Goal: Find specific page/section: Find specific page/section

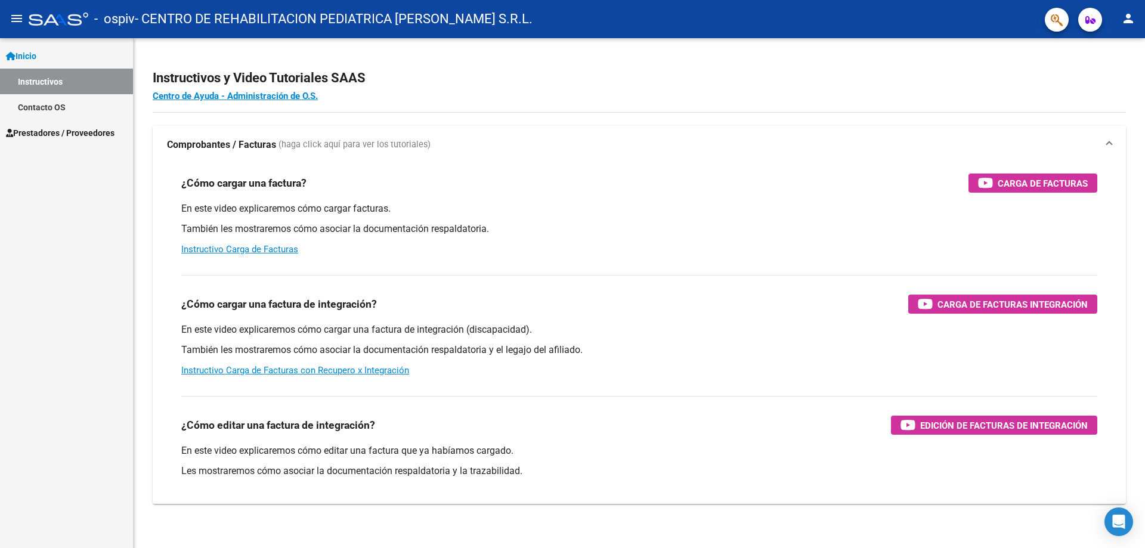
click at [87, 112] on link "Contacto OS" at bounding box center [66, 107] width 133 height 26
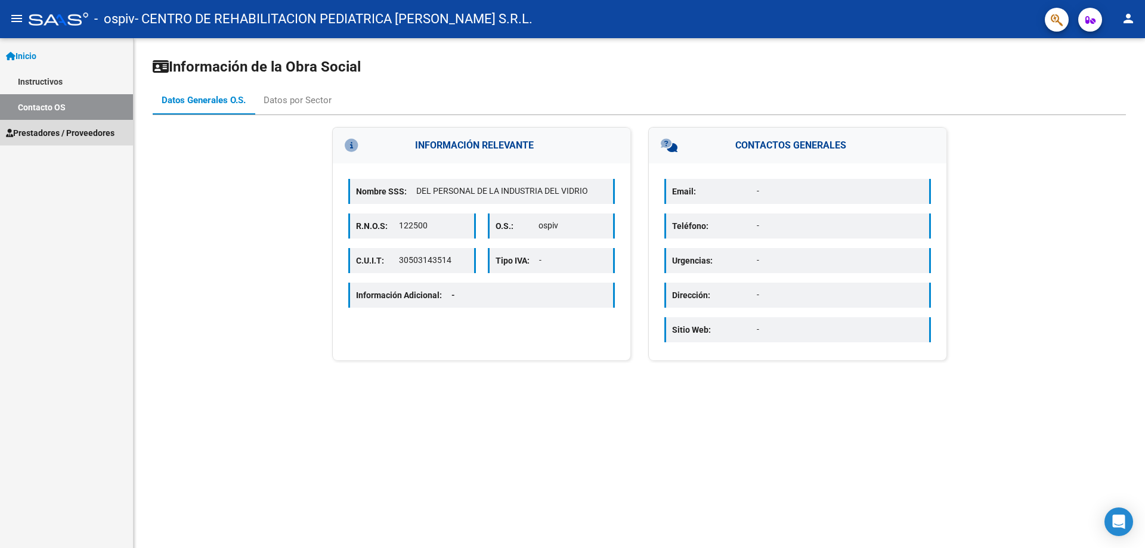
click at [82, 129] on span "Prestadores / Proveedores" at bounding box center [60, 132] width 109 height 13
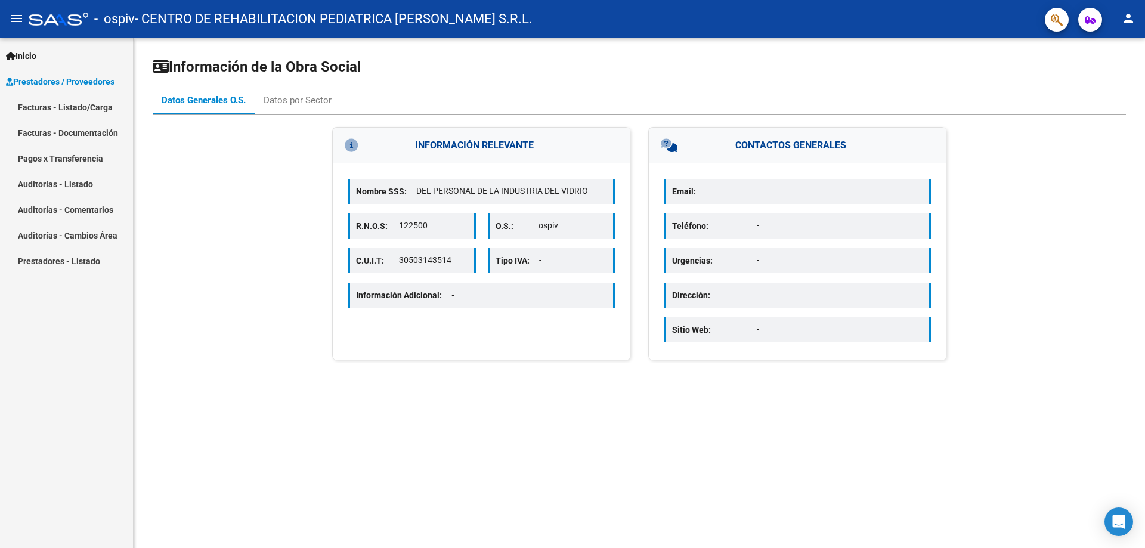
click at [79, 167] on link "Pagos x Transferencia" at bounding box center [66, 159] width 133 height 26
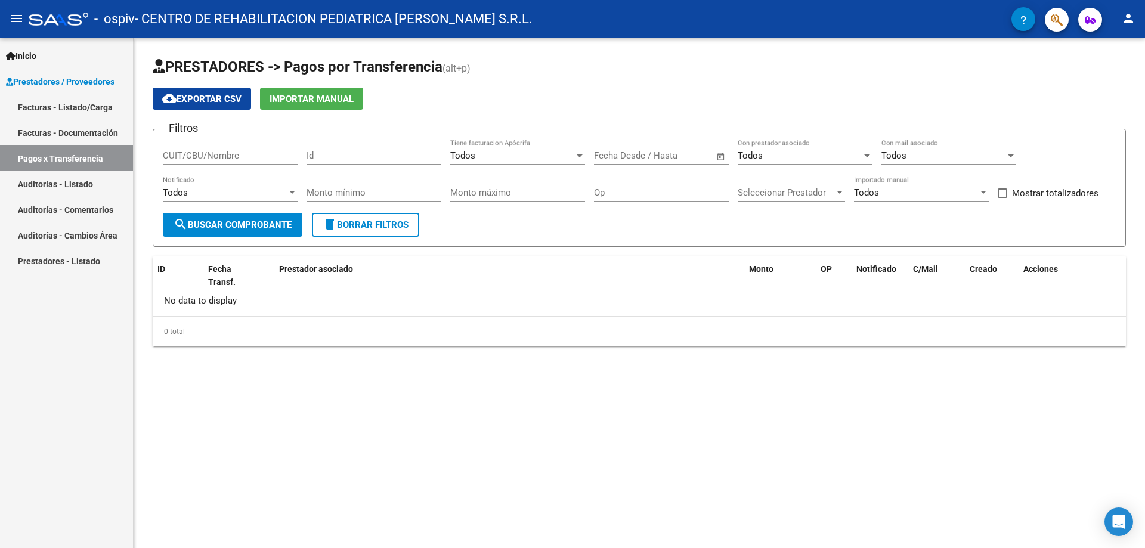
click at [200, 210] on div "Todos Notificado" at bounding box center [230, 194] width 135 height 37
click at [200, 221] on span "search Buscar Comprobante" at bounding box center [233, 225] width 118 height 11
click at [712, 167] on span "Open calendar" at bounding box center [721, 156] width 29 height 29
click at [732, 193] on button "Previous month" at bounding box center [732, 190] width 24 height 24
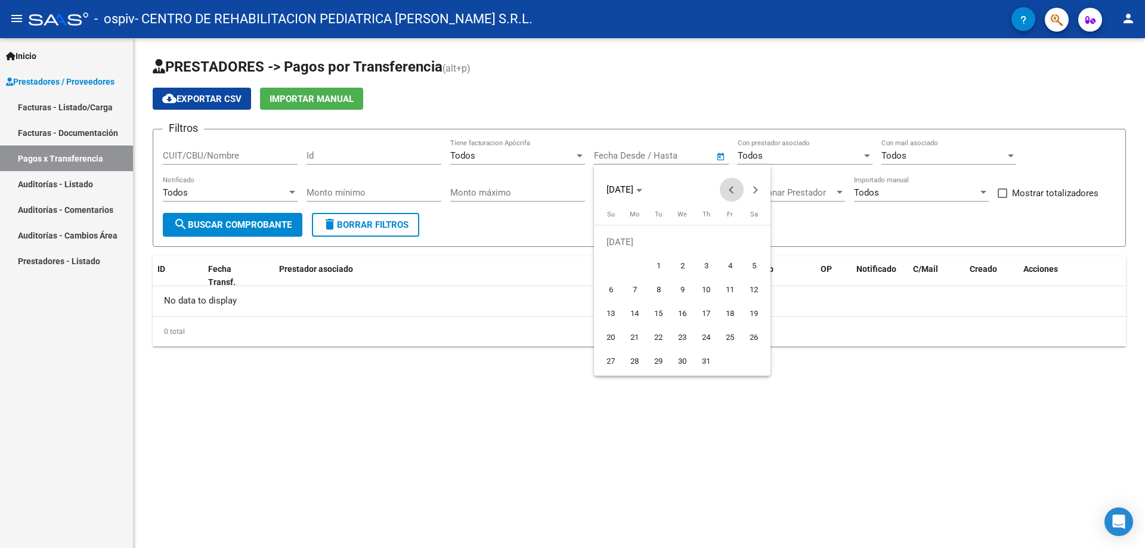
click at [732, 193] on button "Previous month" at bounding box center [732, 190] width 24 height 24
click at [706, 241] on span "1" at bounding box center [706, 241] width 21 height 21
type input "[DATE]"
click at [754, 187] on button "Next month" at bounding box center [756, 190] width 24 height 24
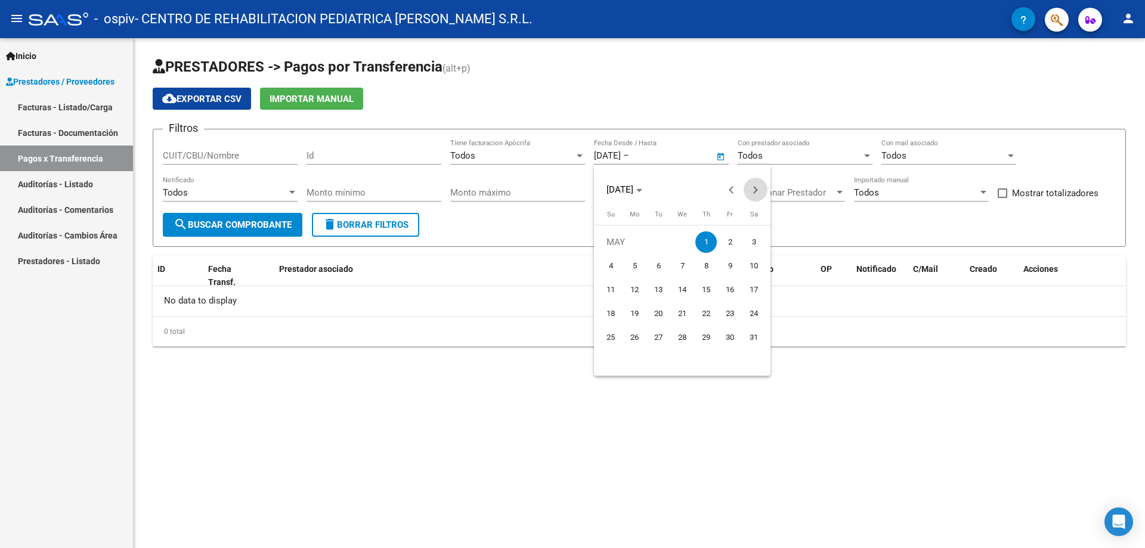
click at [754, 187] on button "Next month" at bounding box center [756, 190] width 24 height 24
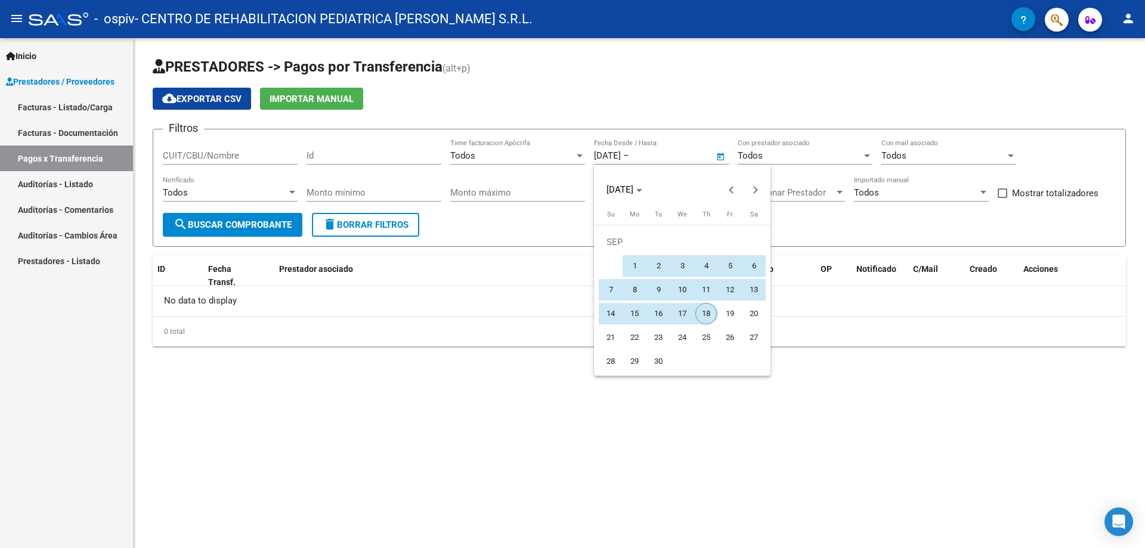
click at [707, 308] on span "18" at bounding box center [706, 313] width 21 height 21
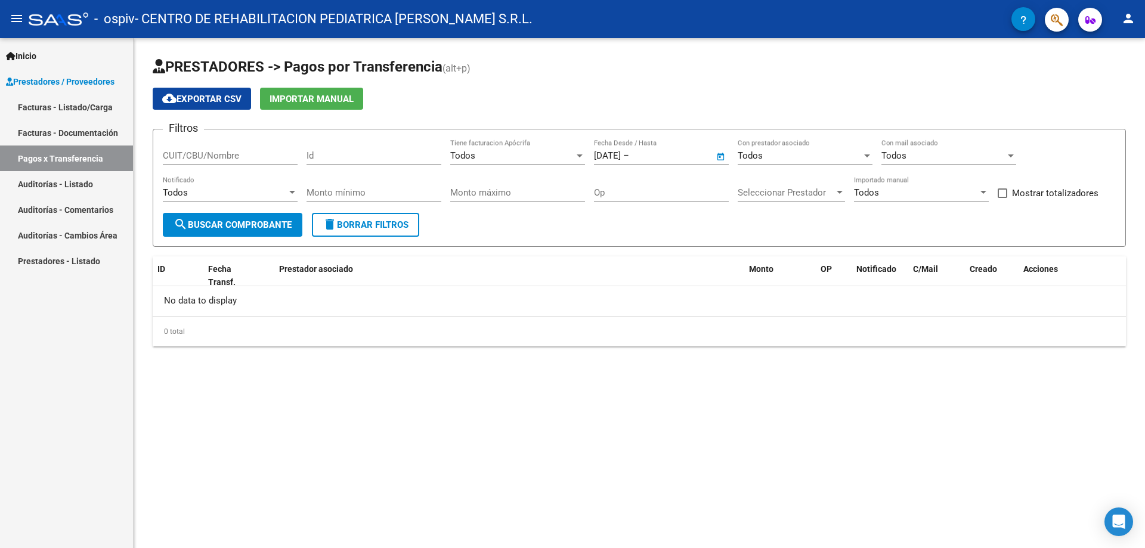
type input "[DATE]"
click at [264, 227] on span "search Buscar Comprobante" at bounding box center [233, 225] width 118 height 11
click at [56, 60] on link "Inicio" at bounding box center [66, 56] width 133 height 26
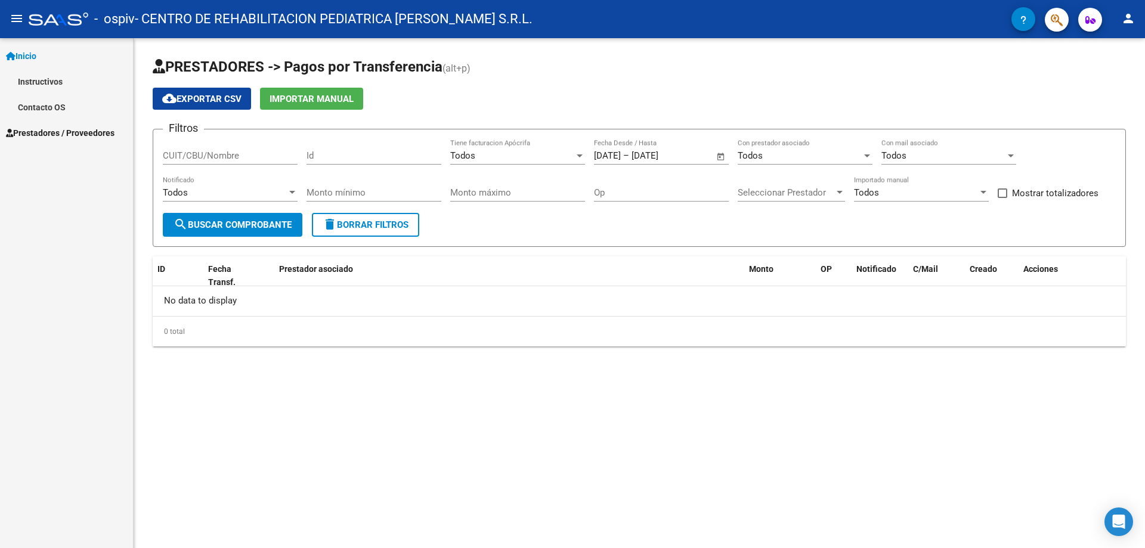
click at [84, 75] on link "Instructivos" at bounding box center [66, 82] width 133 height 26
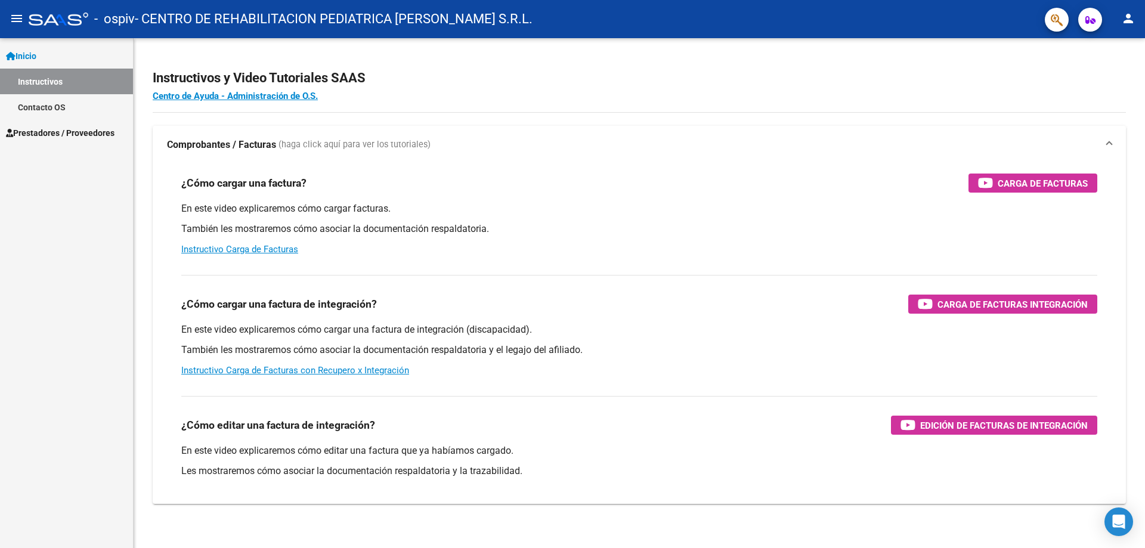
click at [75, 136] on span "Prestadores / Proveedores" at bounding box center [60, 132] width 109 height 13
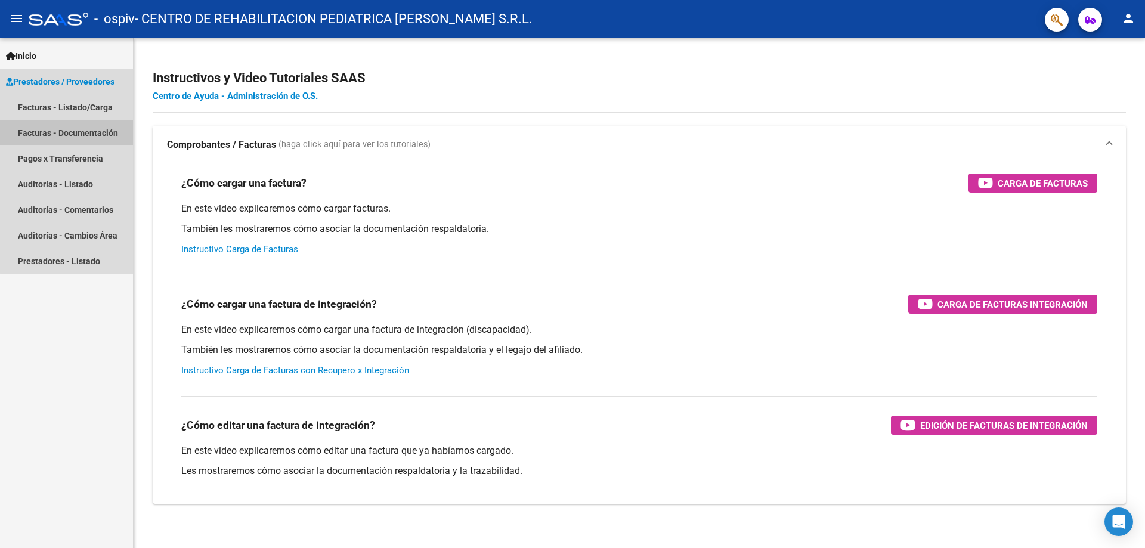
click at [75, 136] on link "Facturas - Documentación" at bounding box center [66, 133] width 133 height 26
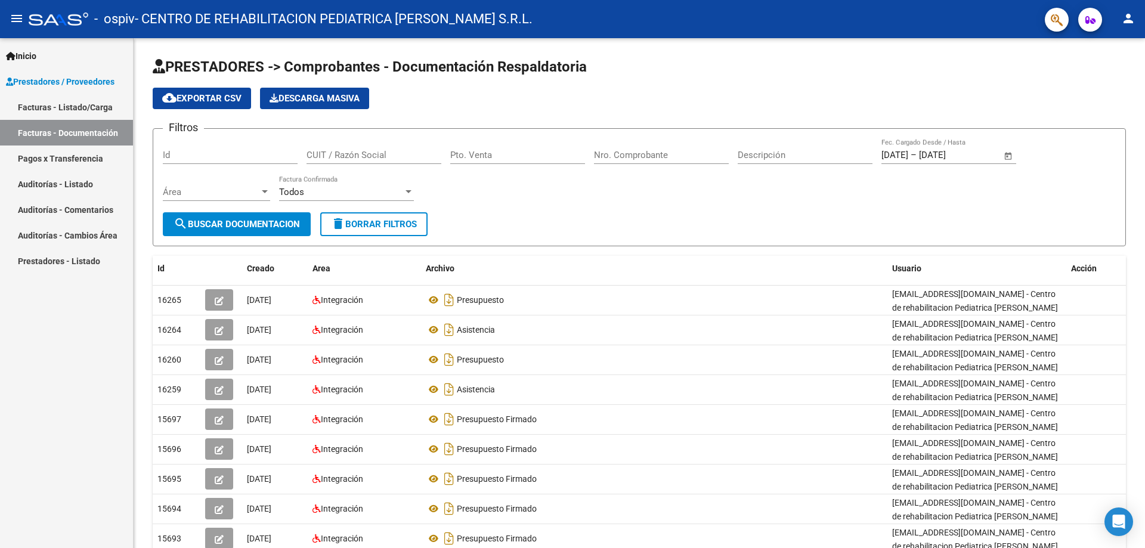
click at [81, 201] on link "Auditorías - Comentarios" at bounding box center [66, 210] width 133 height 26
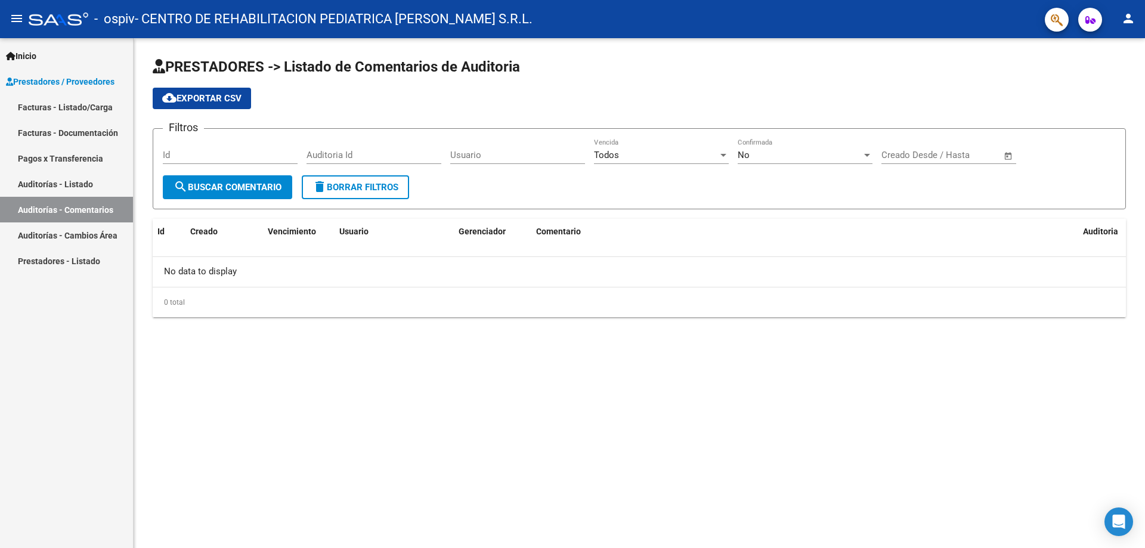
click at [1124, 5] on mat-toolbar "menu - ospiv - CENTRO DE REHABILITACION PEDIATRICA [PERSON_NAME] S.R.L. person" at bounding box center [572, 19] width 1145 height 38
click at [1127, 17] on mat-icon "person" at bounding box center [1128, 18] width 14 height 14
